Goal: Transaction & Acquisition: Purchase product/service

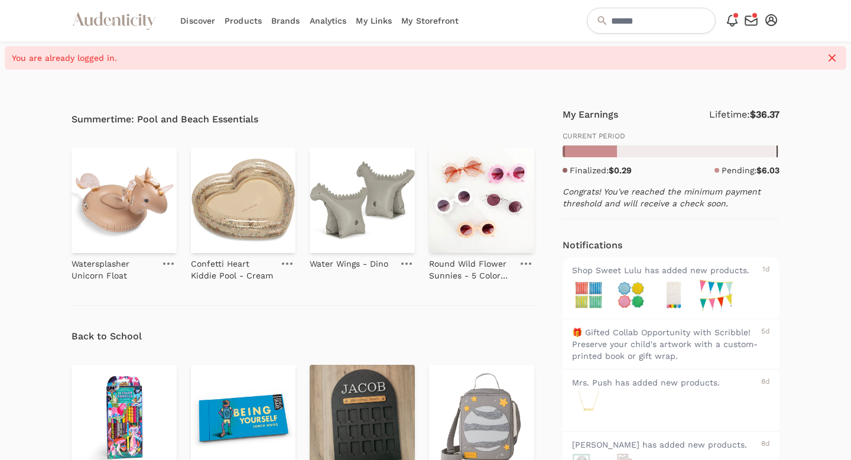
click at [424, 14] on link "My Storefront" at bounding box center [430, 20] width 57 height 41
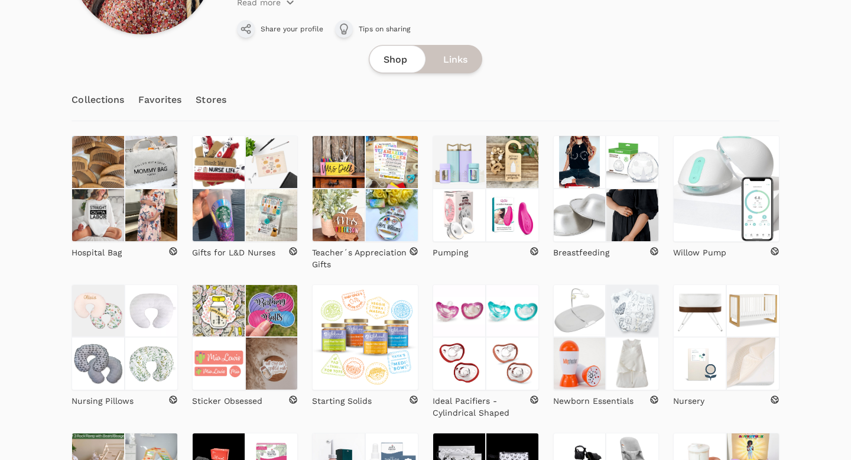
scroll to position [185, 0]
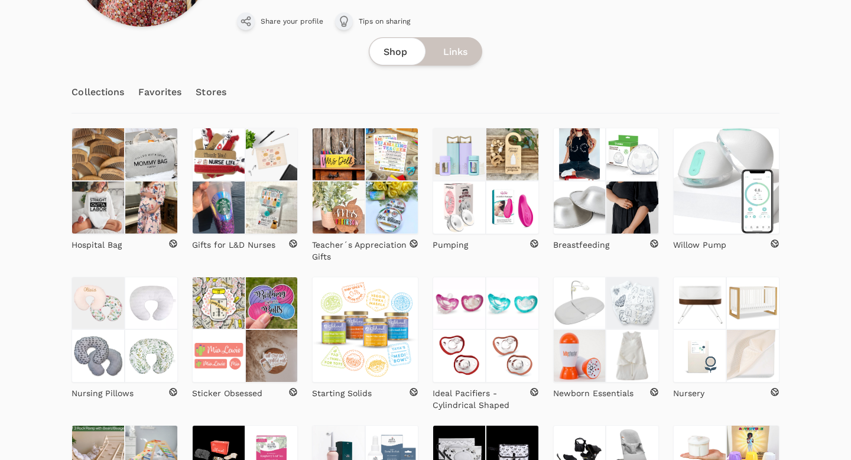
click at [353, 191] on img at bounding box center [338, 207] width 53 height 53
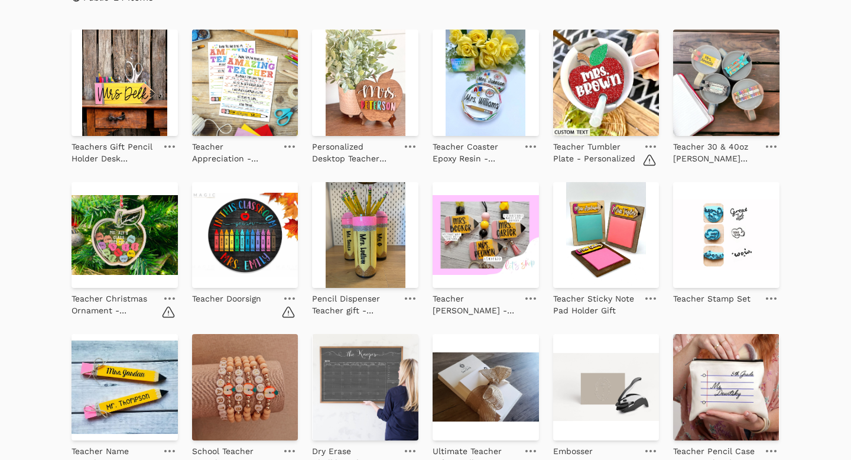
scroll to position [294, 0]
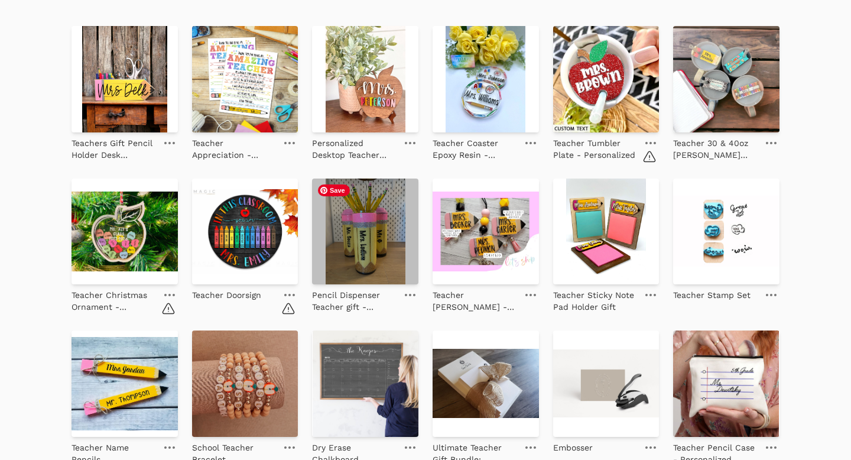
click at [362, 241] on img at bounding box center [365, 232] width 106 height 106
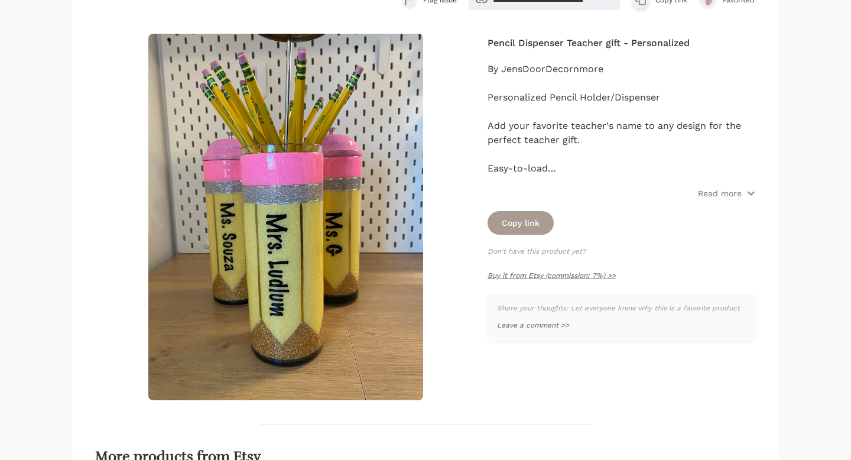
scroll to position [137, 0]
click at [539, 273] on link "Buy it from Etsy (commission: 7%) >>" at bounding box center [552, 275] width 128 height 8
